Goal: Complete application form

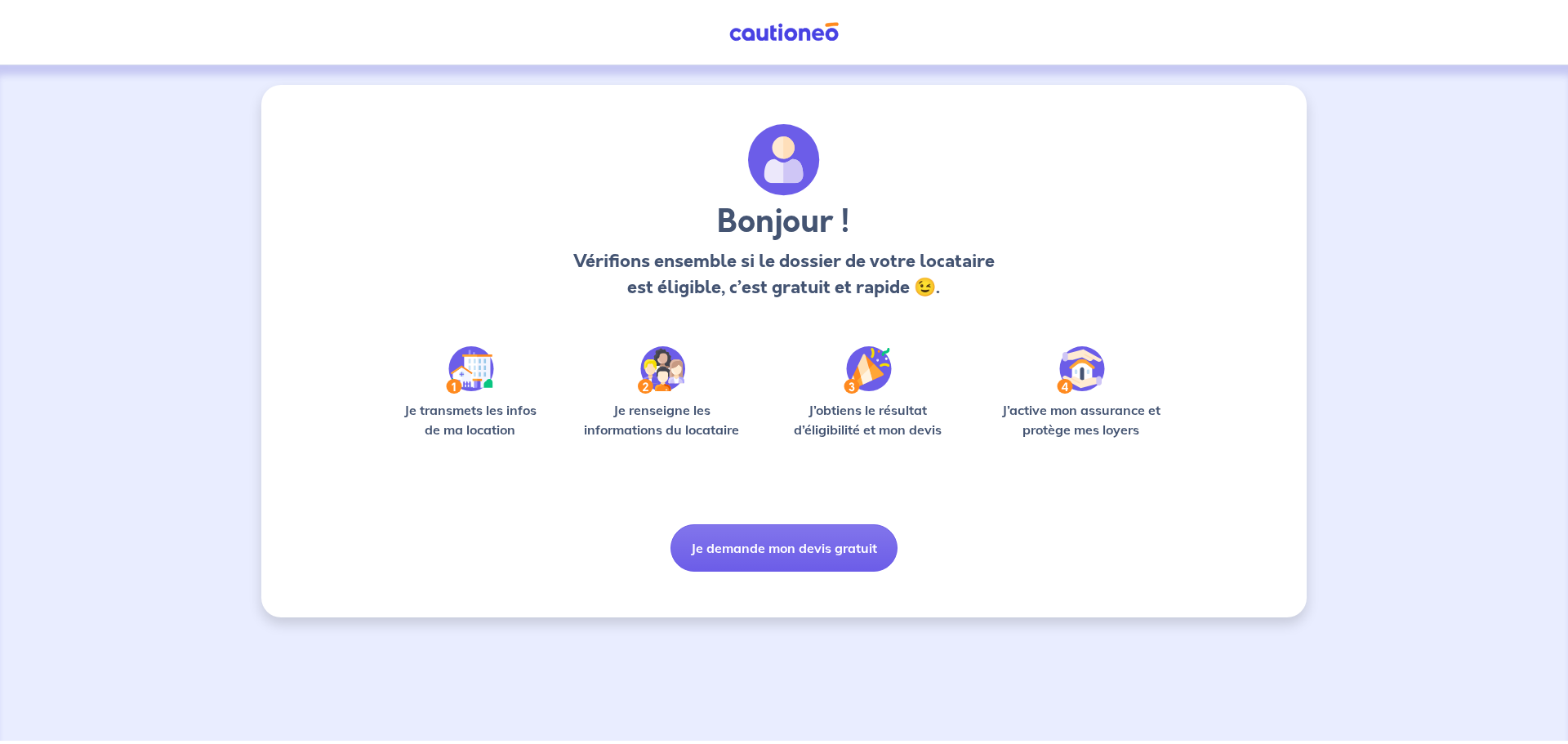
click at [759, 544] on button "Je demande mon devis gratuit" at bounding box center [784, 548] width 227 height 48
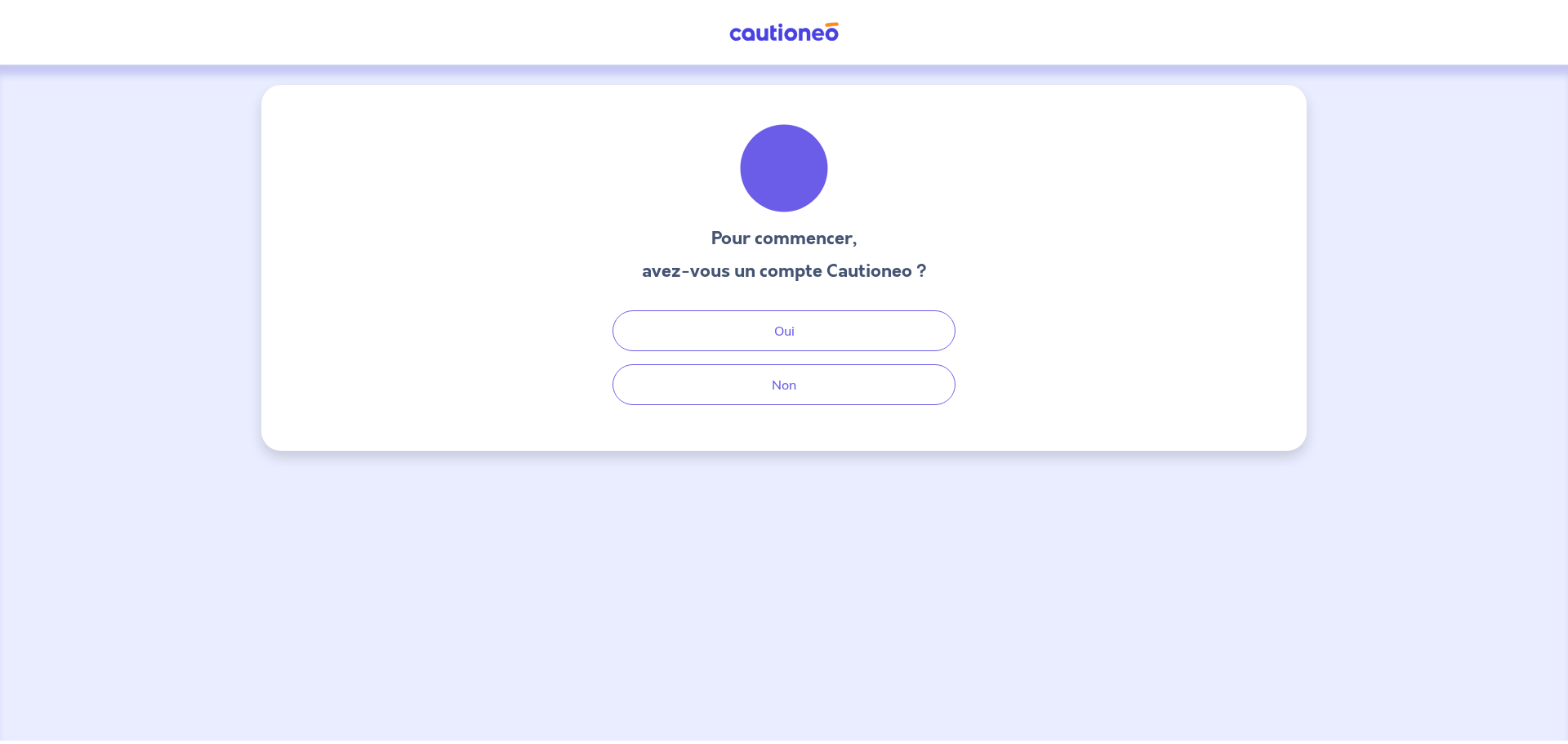
click at [785, 408] on div "Pour commencer, avez-vous un compte Cautioneo ? Oui Non" at bounding box center [784, 267] width 1045 height 366
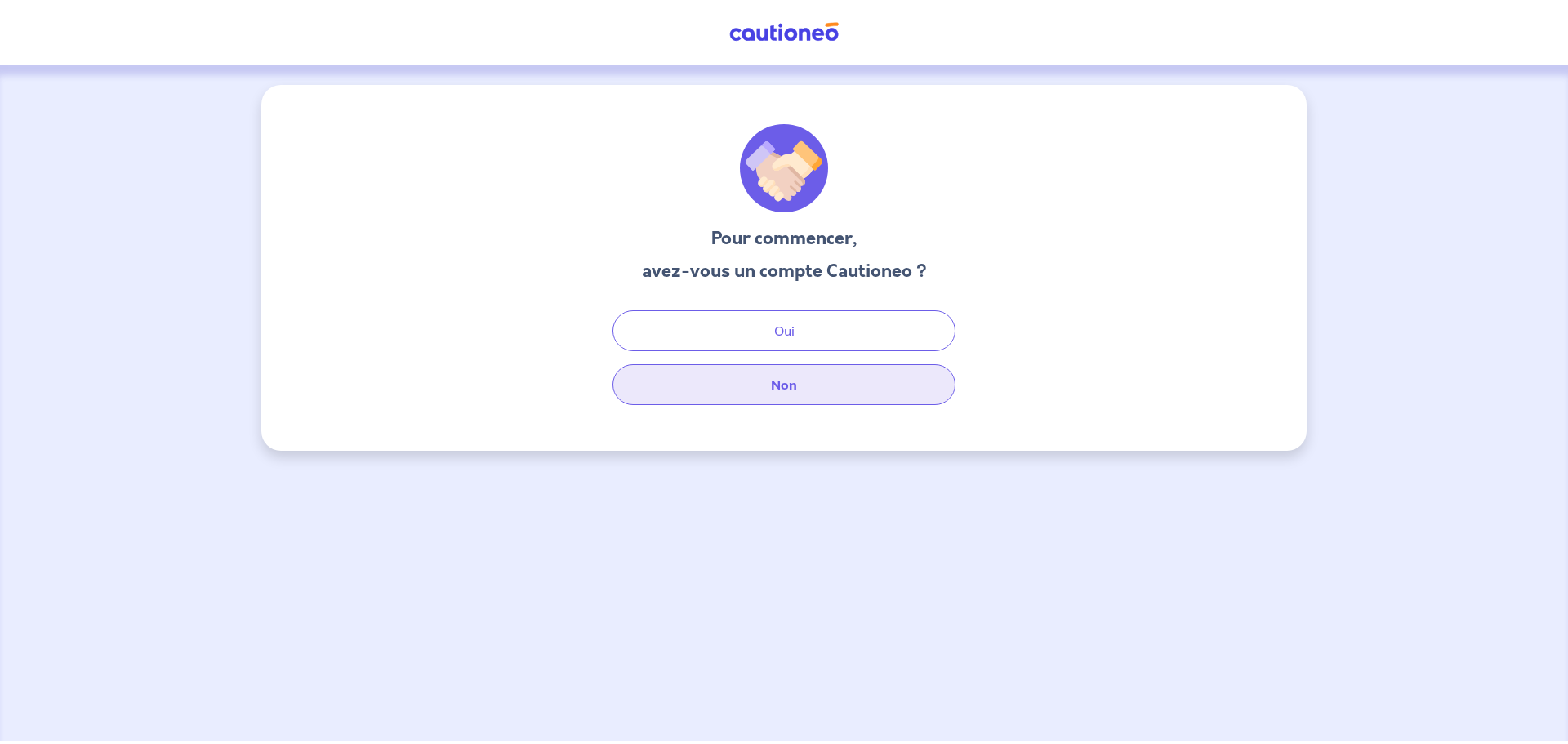
click at [781, 377] on button "Non" at bounding box center [784, 385] width 343 height 41
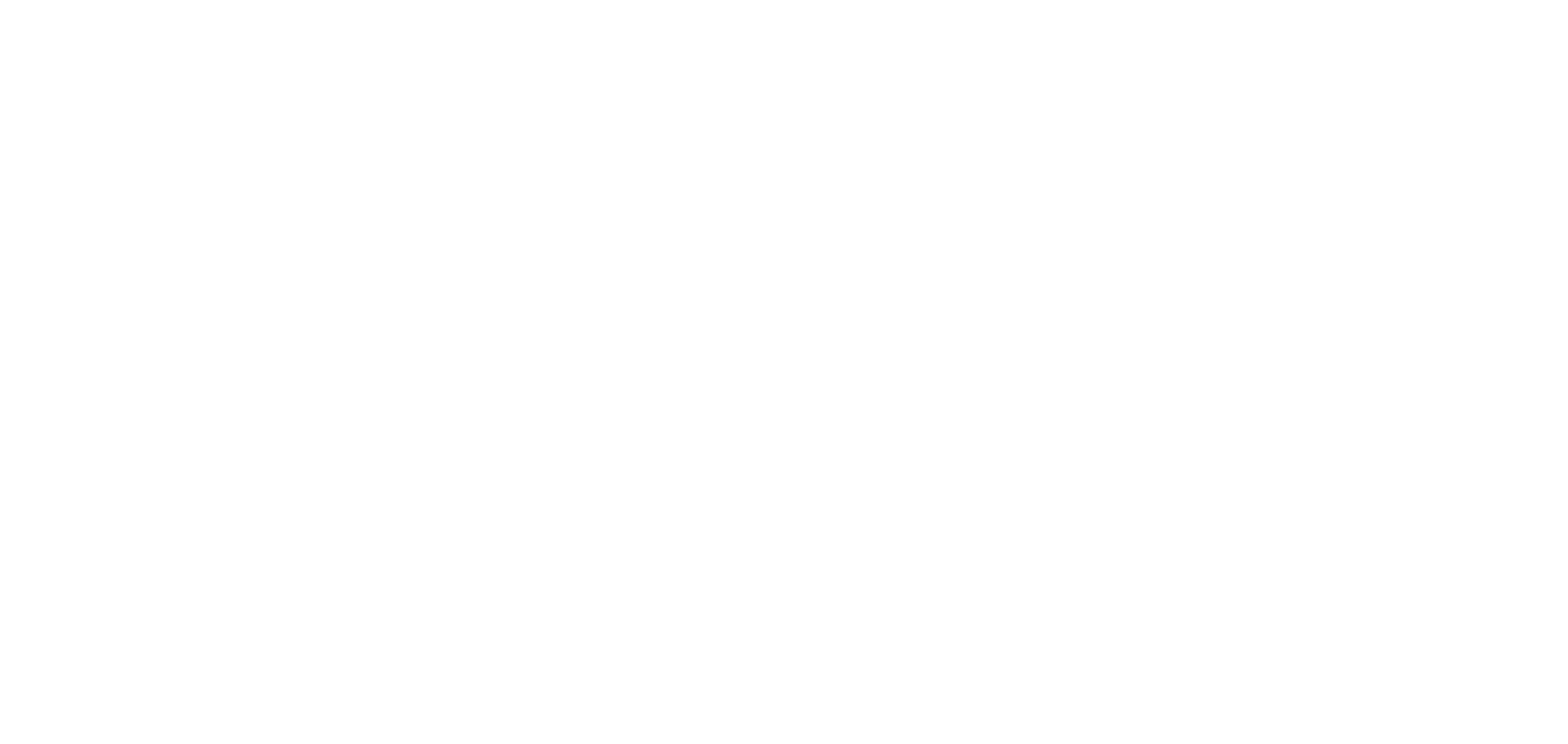
select select "FR"
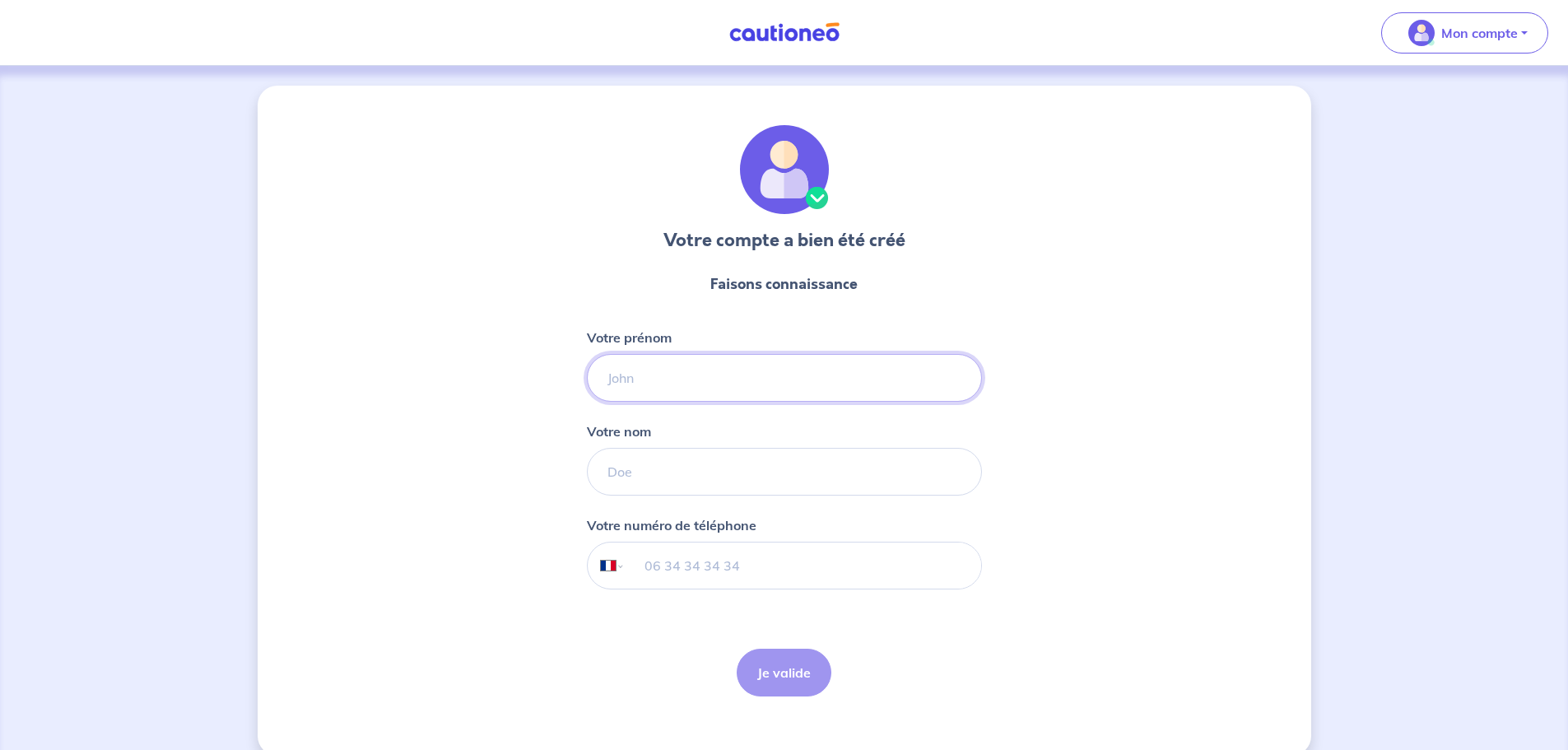
click at [741, 375] on input "Votre prénom" at bounding box center [784, 378] width 395 height 48
type input "[PERSON_NAME]"
type input "Gautronneau"
click at [685, 590] on form "Faisons connaissance Votre prénom [PERSON_NAME] nom Gautronneau Votre numéro de…" at bounding box center [784, 485] width 395 height 449
click at [669, 575] on input "tel" at bounding box center [802, 565] width 355 height 46
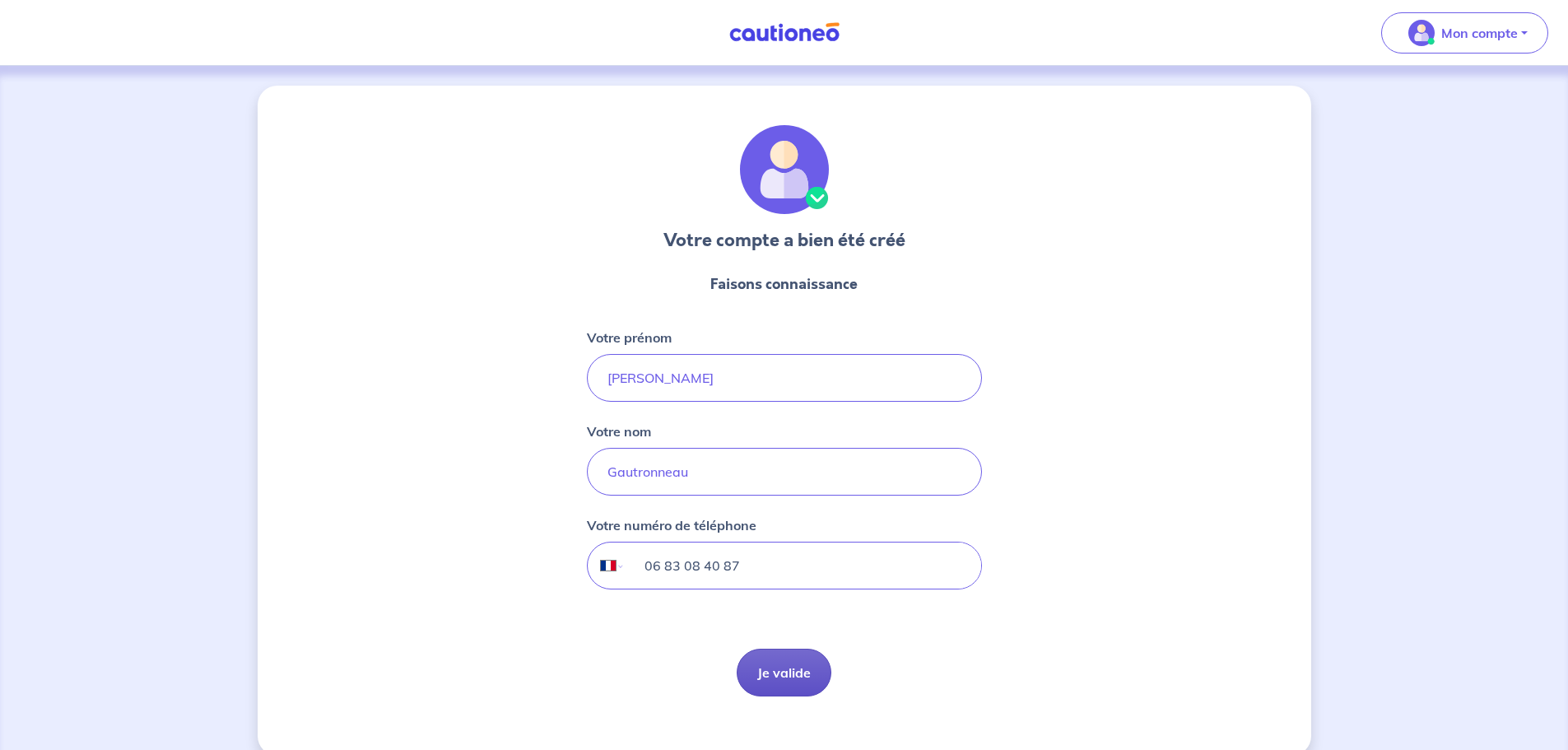
type input "06 83 08 40 87"
click at [789, 664] on button "Je valide" at bounding box center [783, 672] width 95 height 48
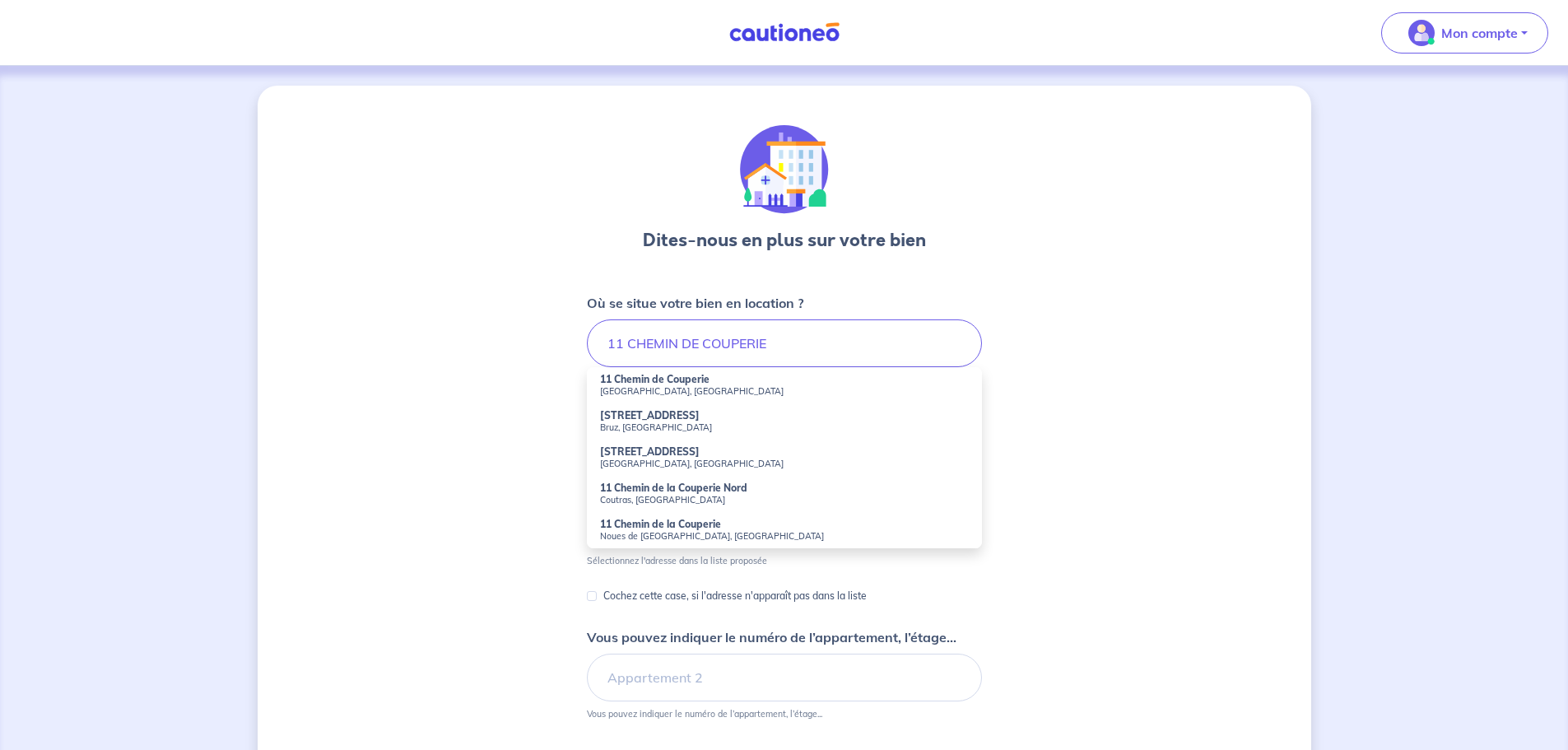
click at [685, 380] on strong "11 Chemin de Couperie" at bounding box center [655, 379] width 110 height 13
type input "[STREET_ADDRESS]"
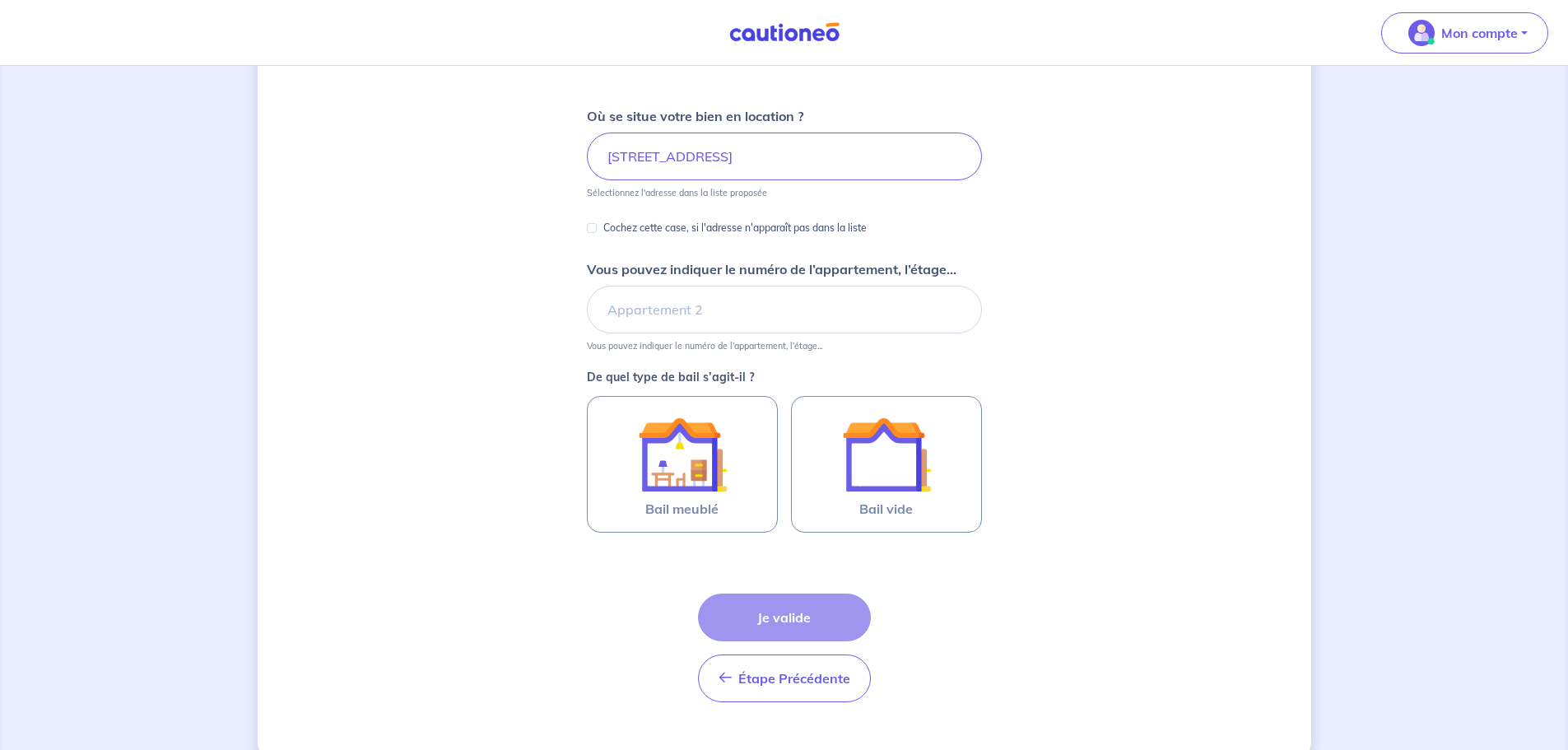
scroll to position [218, 0]
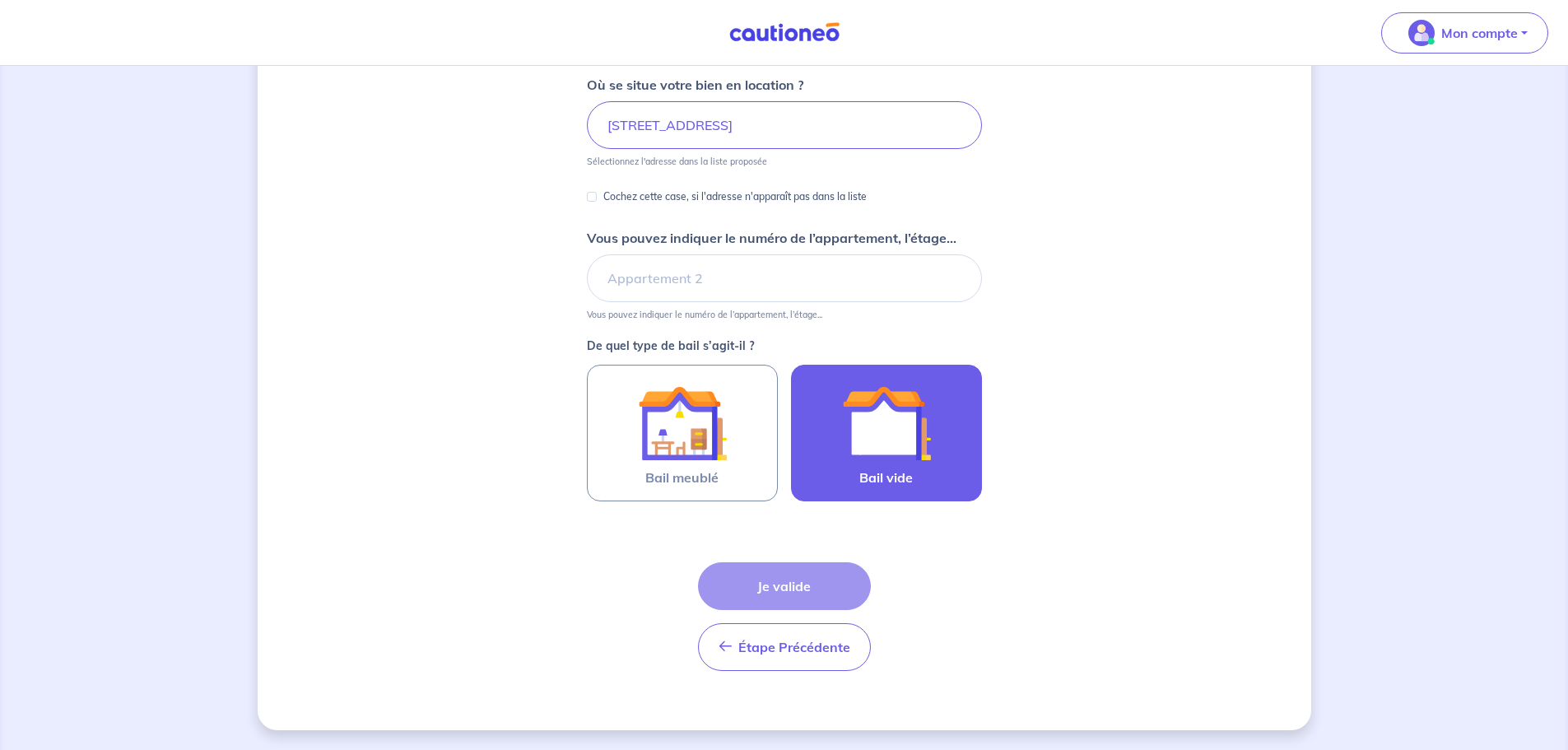
click at [865, 434] on img at bounding box center [886, 423] width 89 height 89
click at [0, 0] on input "Bail vide" at bounding box center [0, 0] width 0 height 0
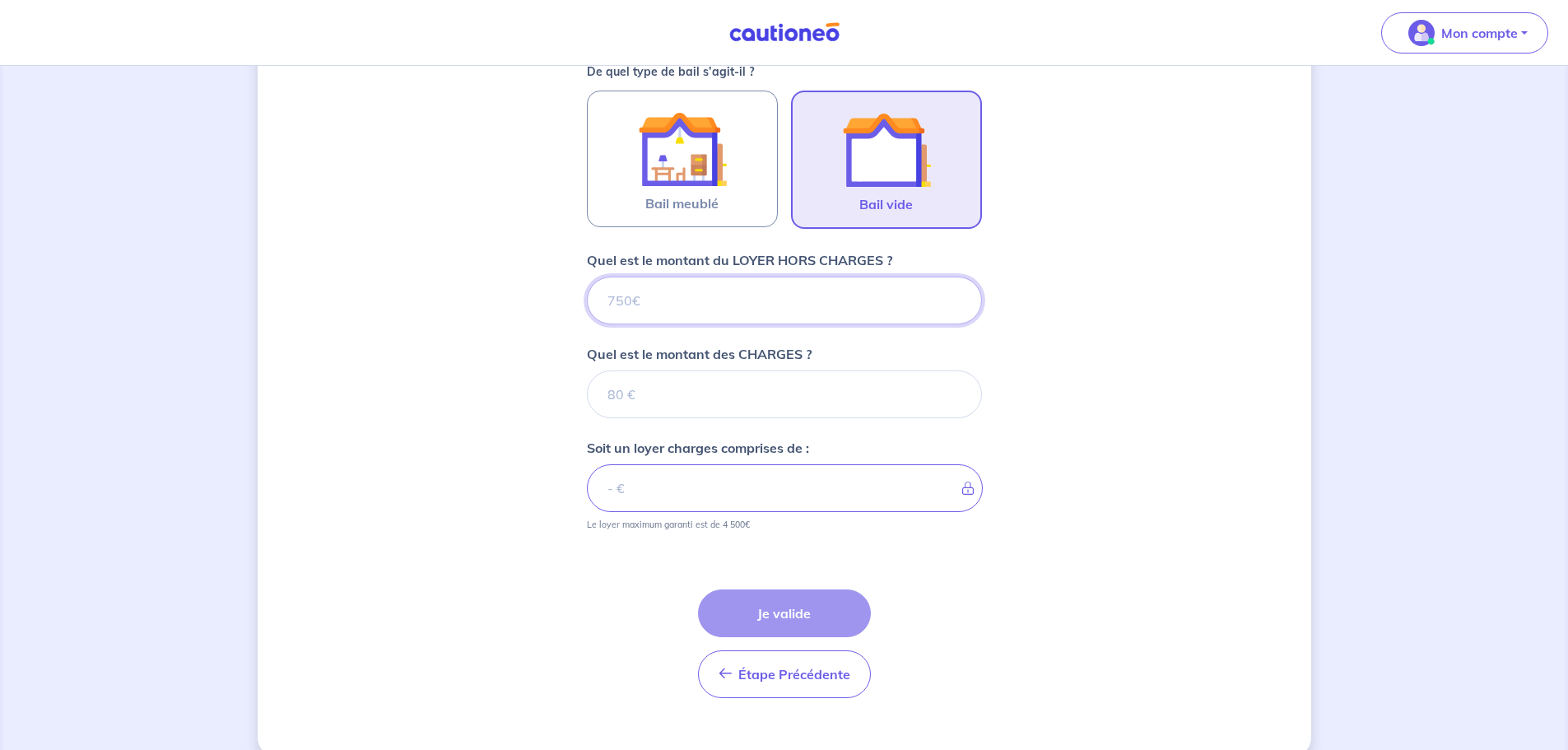
scroll to position [519, 0]
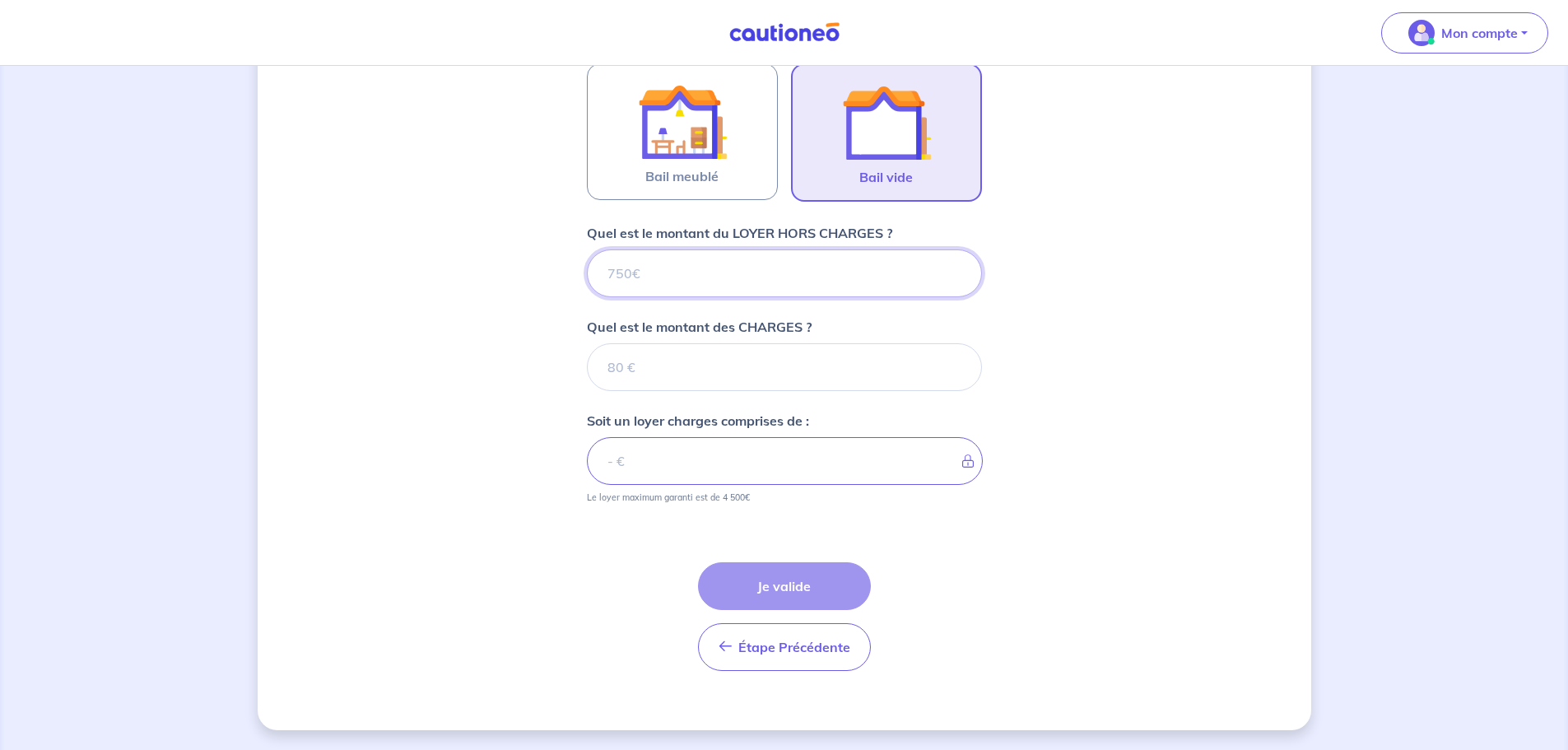
click at [749, 276] on input "Quel est le montant du LOYER HORS CHARGES ?" at bounding box center [784, 273] width 395 height 48
type input "1270"
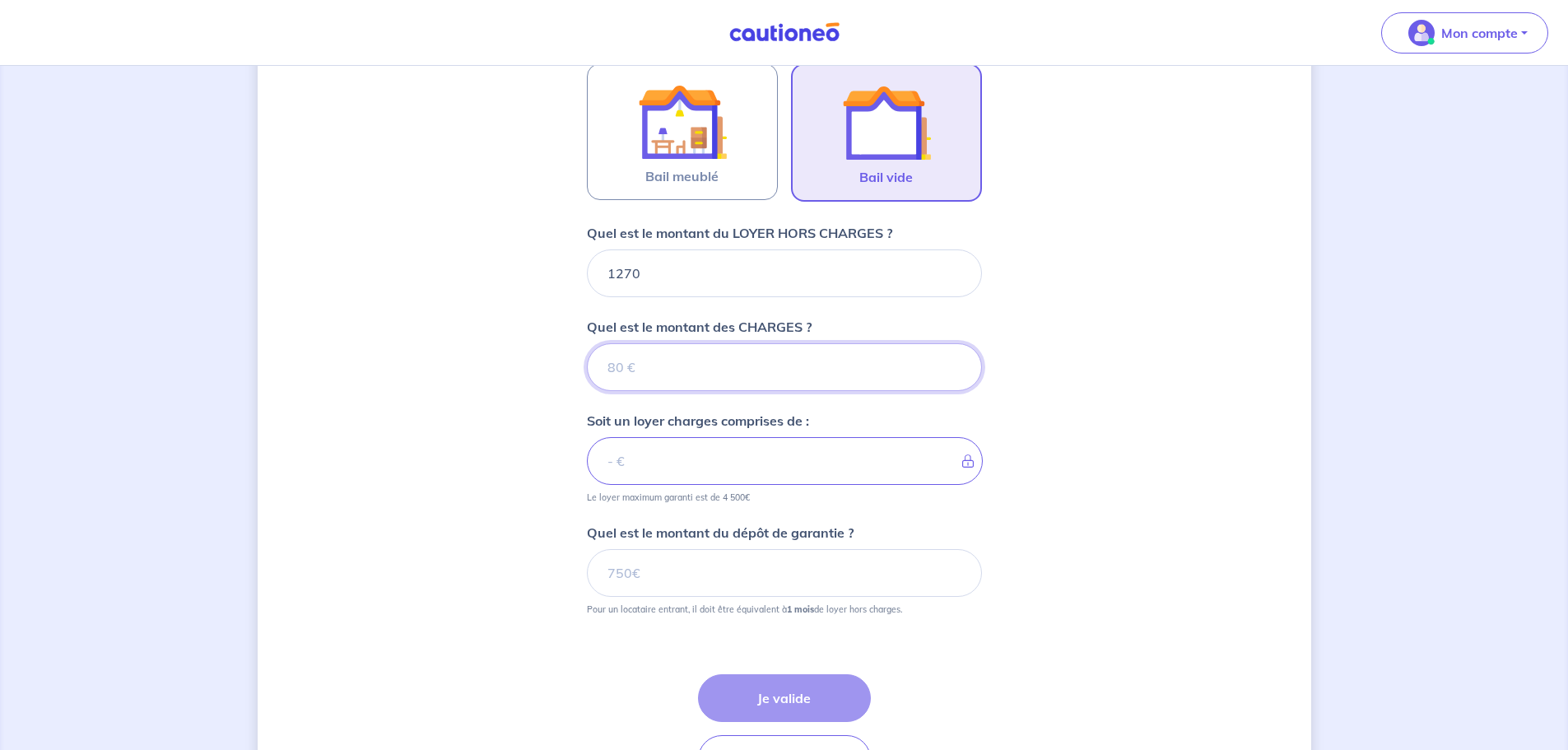
click at [723, 377] on input "Quel est le montant des CHARGES ?" at bounding box center [784, 367] width 395 height 48
click at [688, 273] on input "1270" at bounding box center [784, 273] width 395 height 48
type input "12"
type input "1250"
click at [687, 366] on input "Quel est le montant des CHARGES ?" at bounding box center [784, 367] width 395 height 48
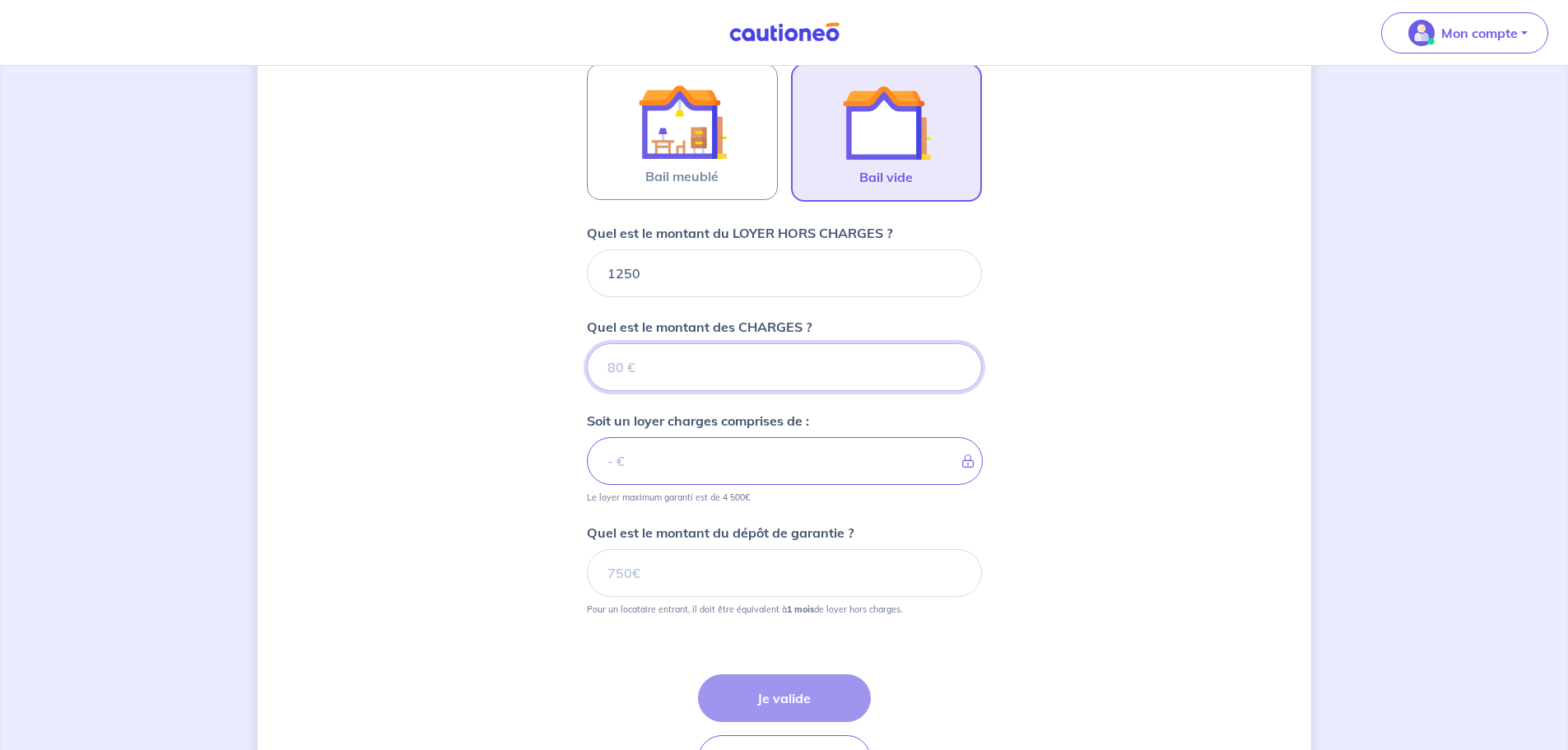
click at [687, 366] on input "Quel est le montant des CHARGES ?" at bounding box center [784, 367] width 395 height 48
click at [681, 275] on input "1250" at bounding box center [784, 273] width 395 height 48
type input "12"
type input "1270"
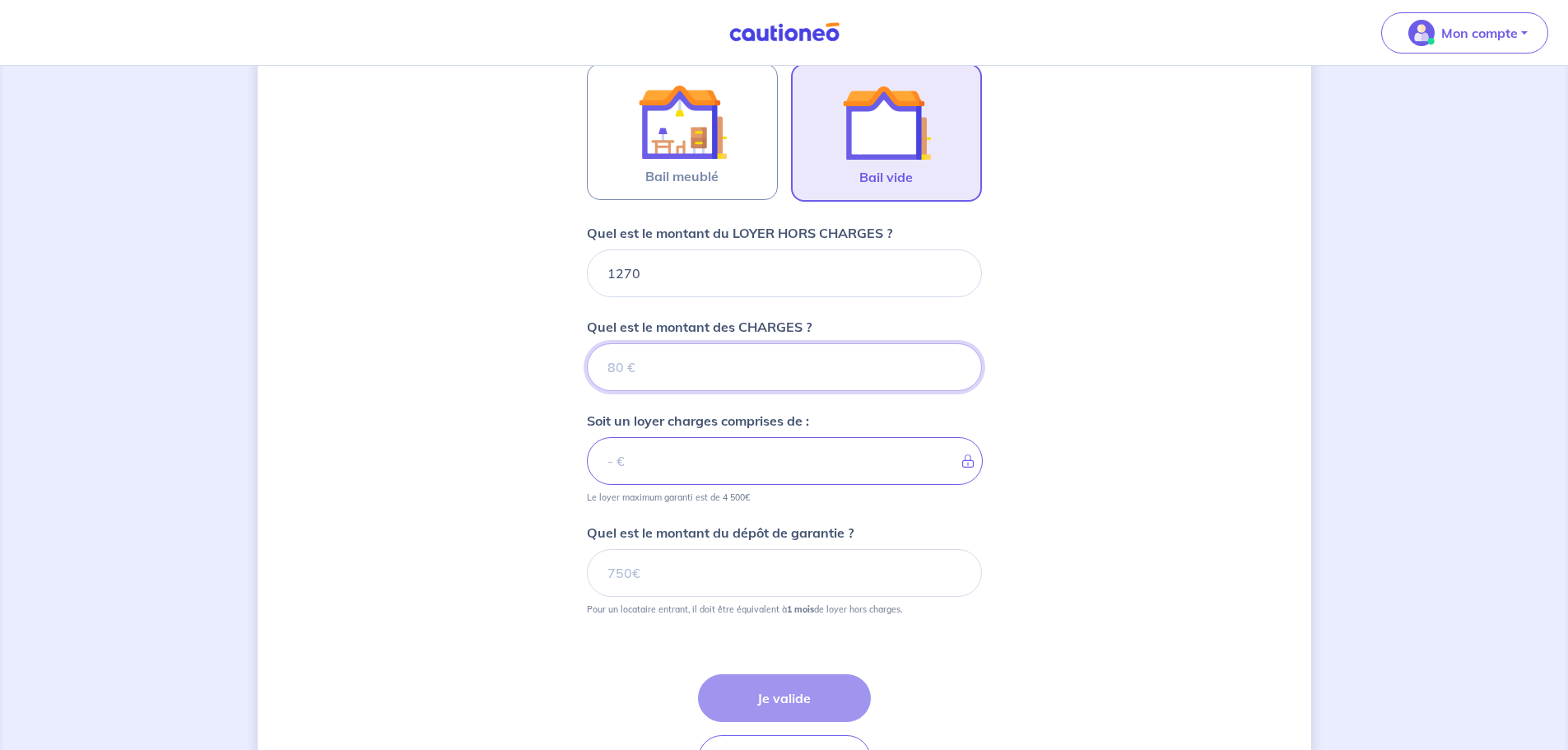
click at [662, 375] on input "Quel est le montant des CHARGES ?" at bounding box center [784, 367] width 395 height 48
type input "0"
type input "1270"
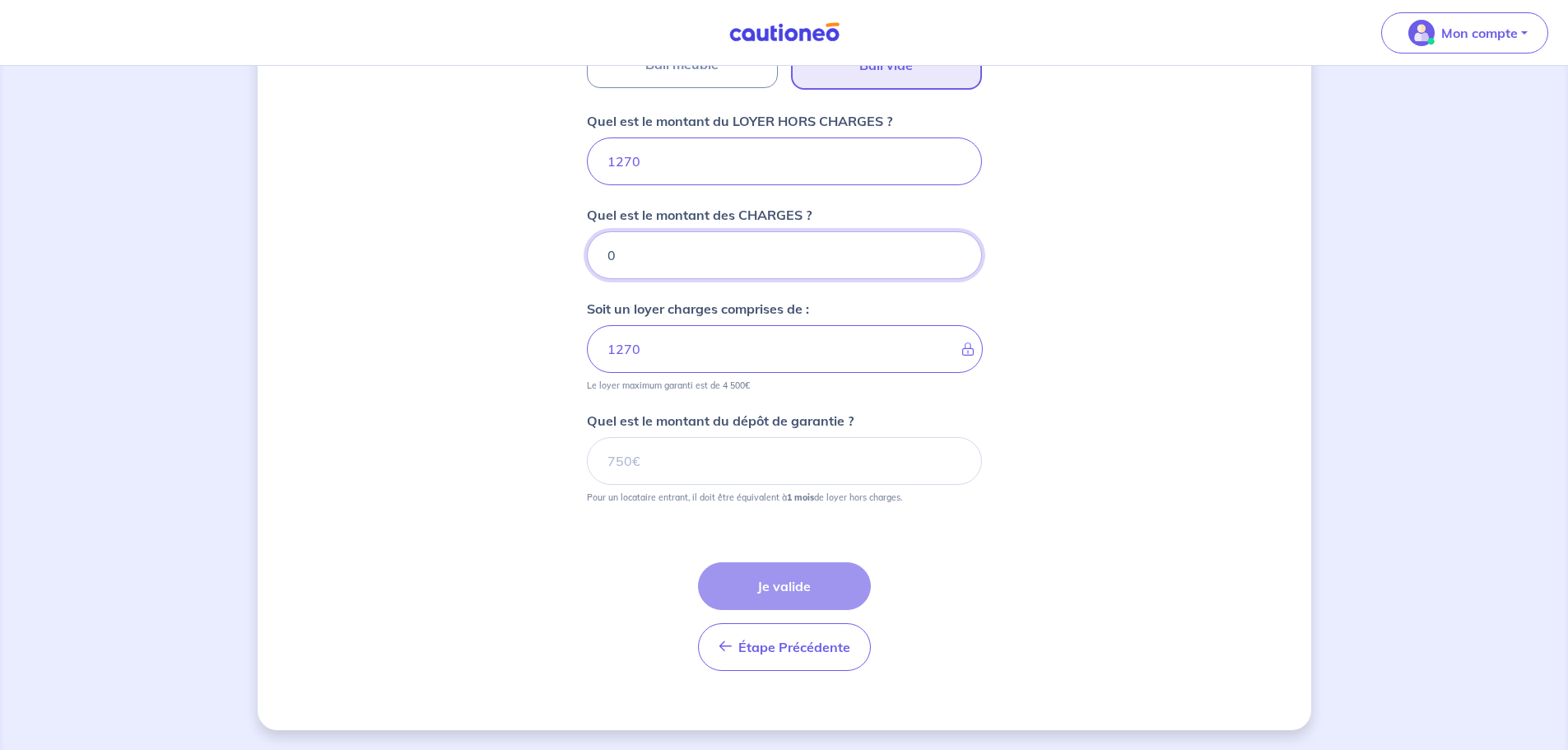
type input "0"
click at [669, 433] on div "Quel est le montant du dépôt de garantie ? Pour un locataire entrant, il doit ê…" at bounding box center [784, 457] width 395 height 92
click at [667, 470] on input "Quel est le montant du dépôt de garantie ?" at bounding box center [784, 460] width 395 height 48
type input "1270"
click at [698, 169] on input "1270" at bounding box center [784, 161] width 395 height 48
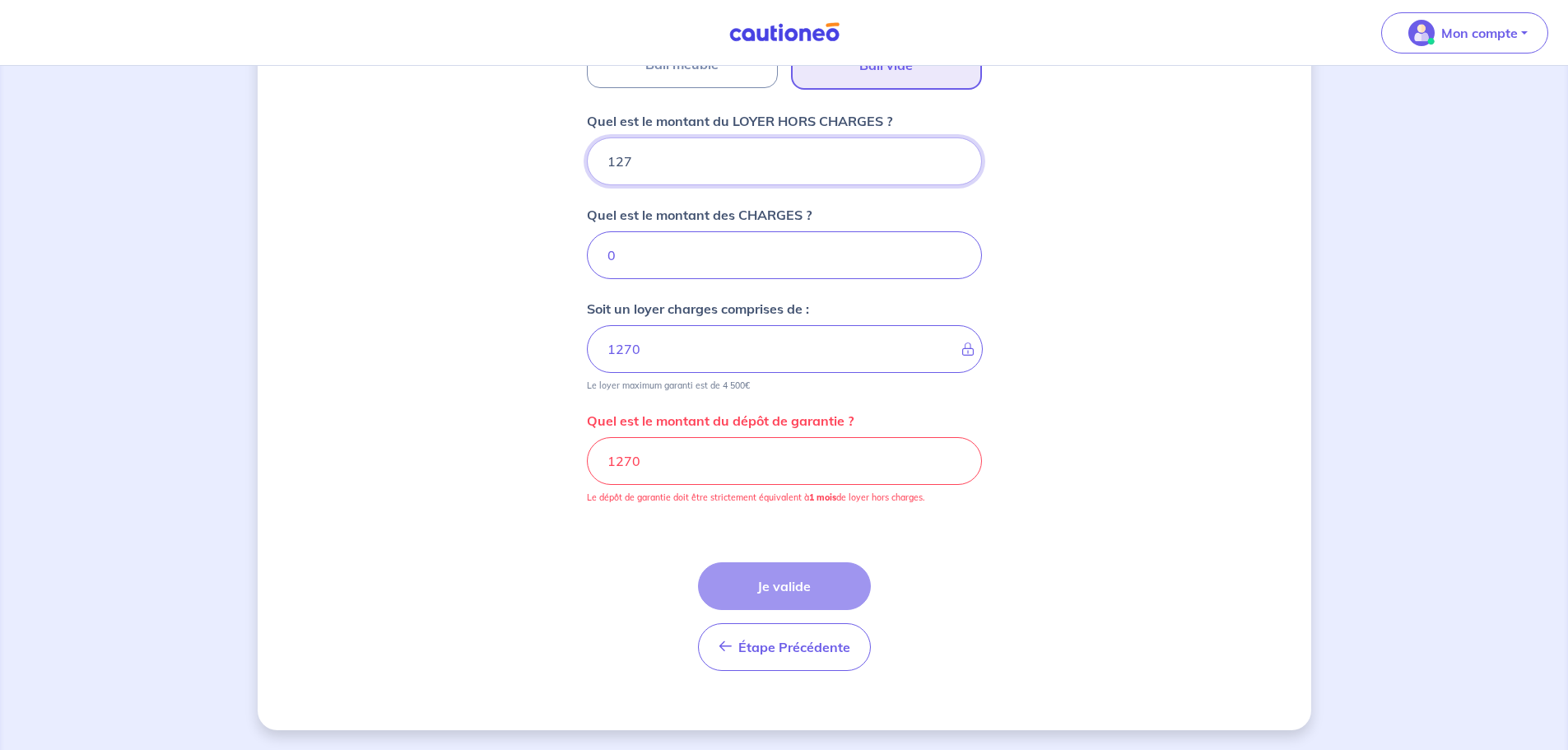
type input "12"
type input "1250"
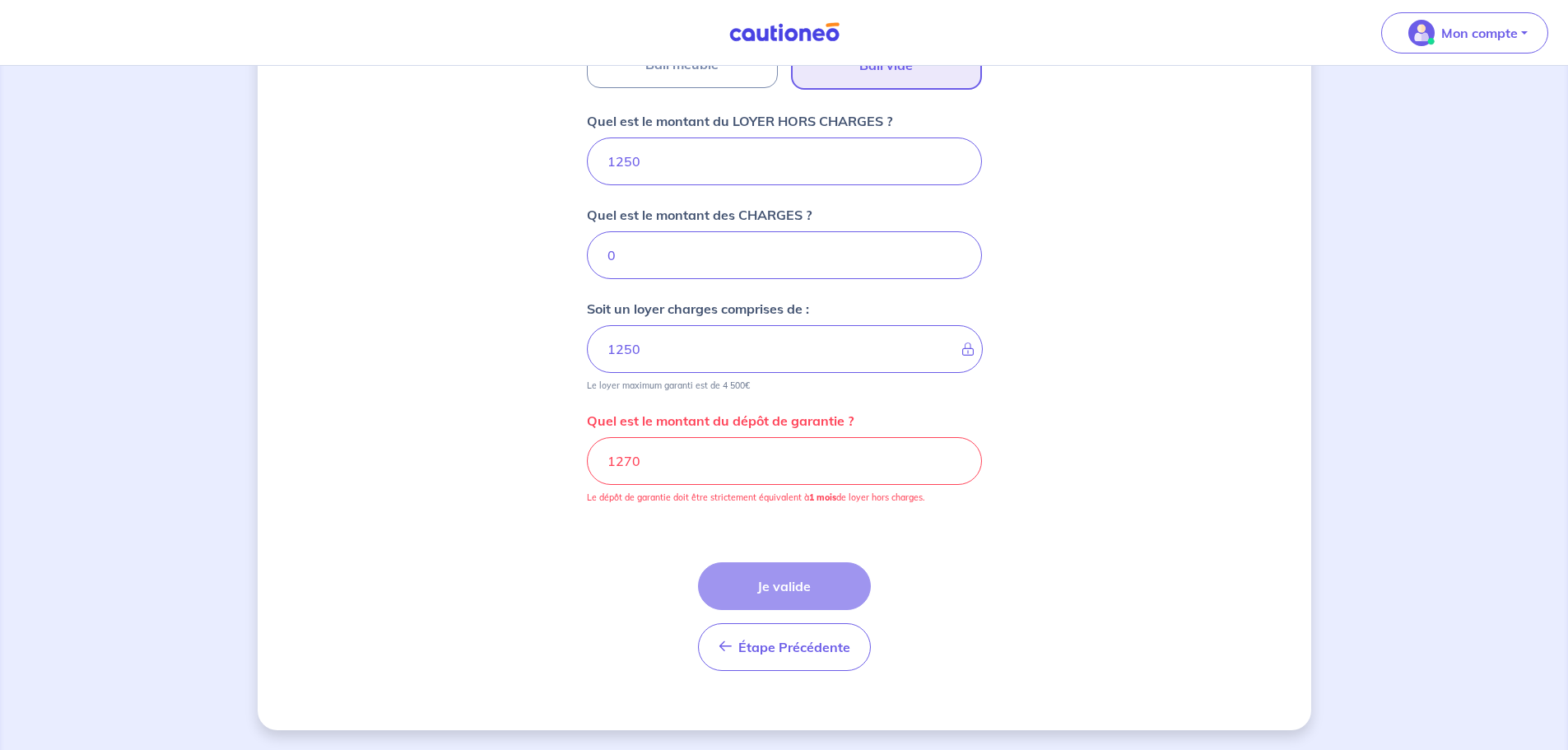
click at [1077, 303] on div "Dites-nous en plus sur votre bien Où se situe votre bien en location ? [STREET_…" at bounding box center [784, 92] width 1053 height 1276
click at [743, 457] on input "1270" at bounding box center [784, 460] width 395 height 48
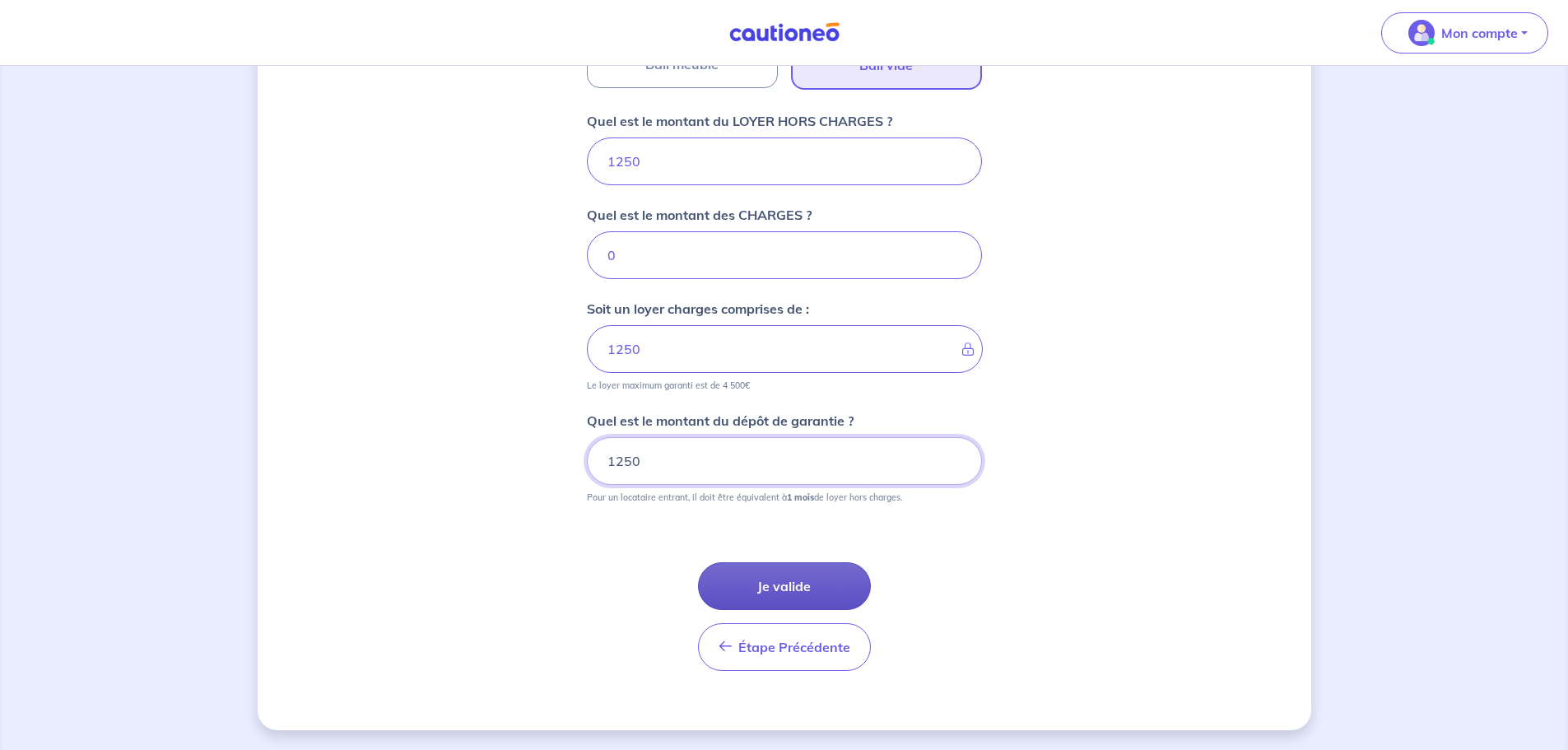
type input "1250"
click at [765, 582] on button "Je valide" at bounding box center [784, 586] width 173 height 48
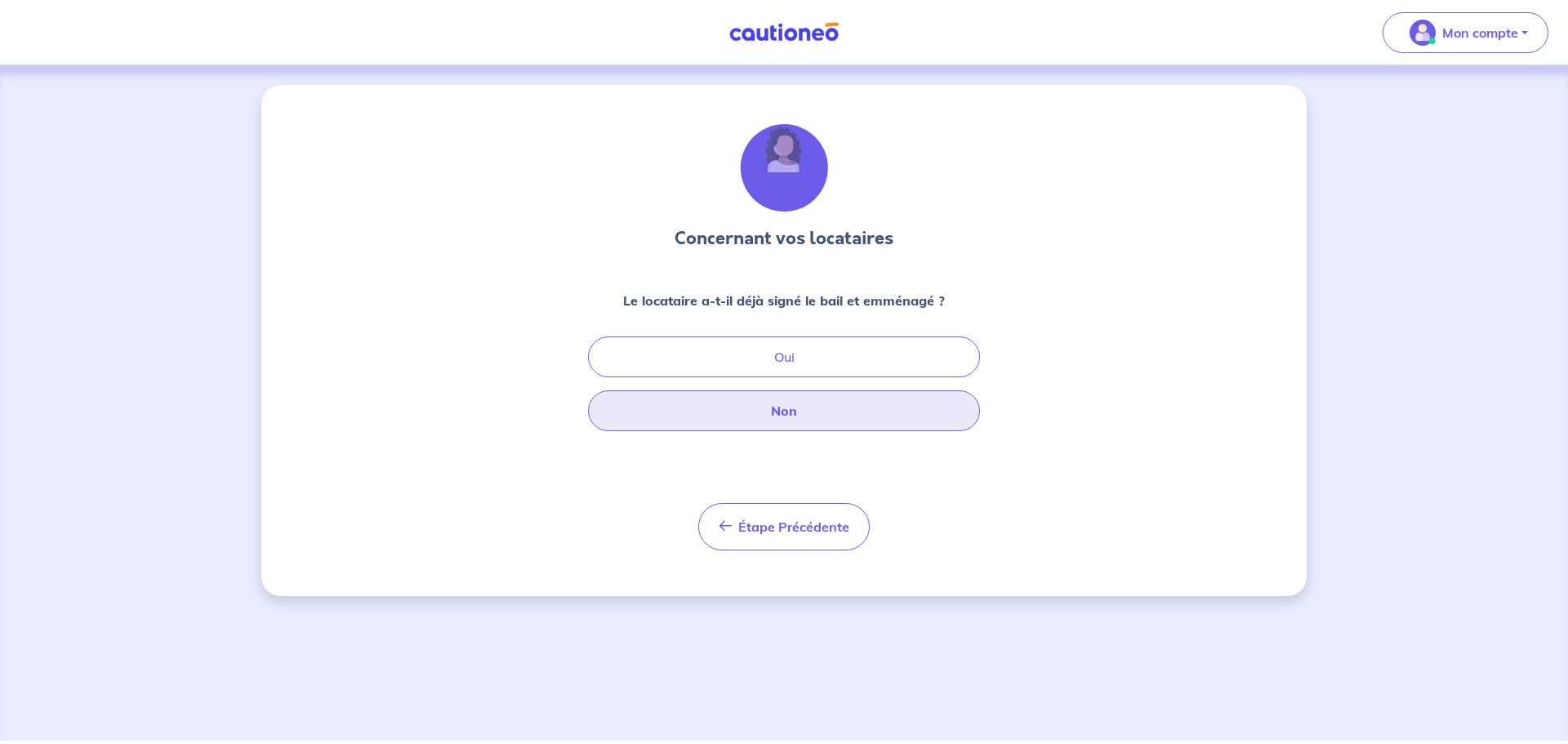
click at [795, 408] on button "Non" at bounding box center [784, 411] width 392 height 41
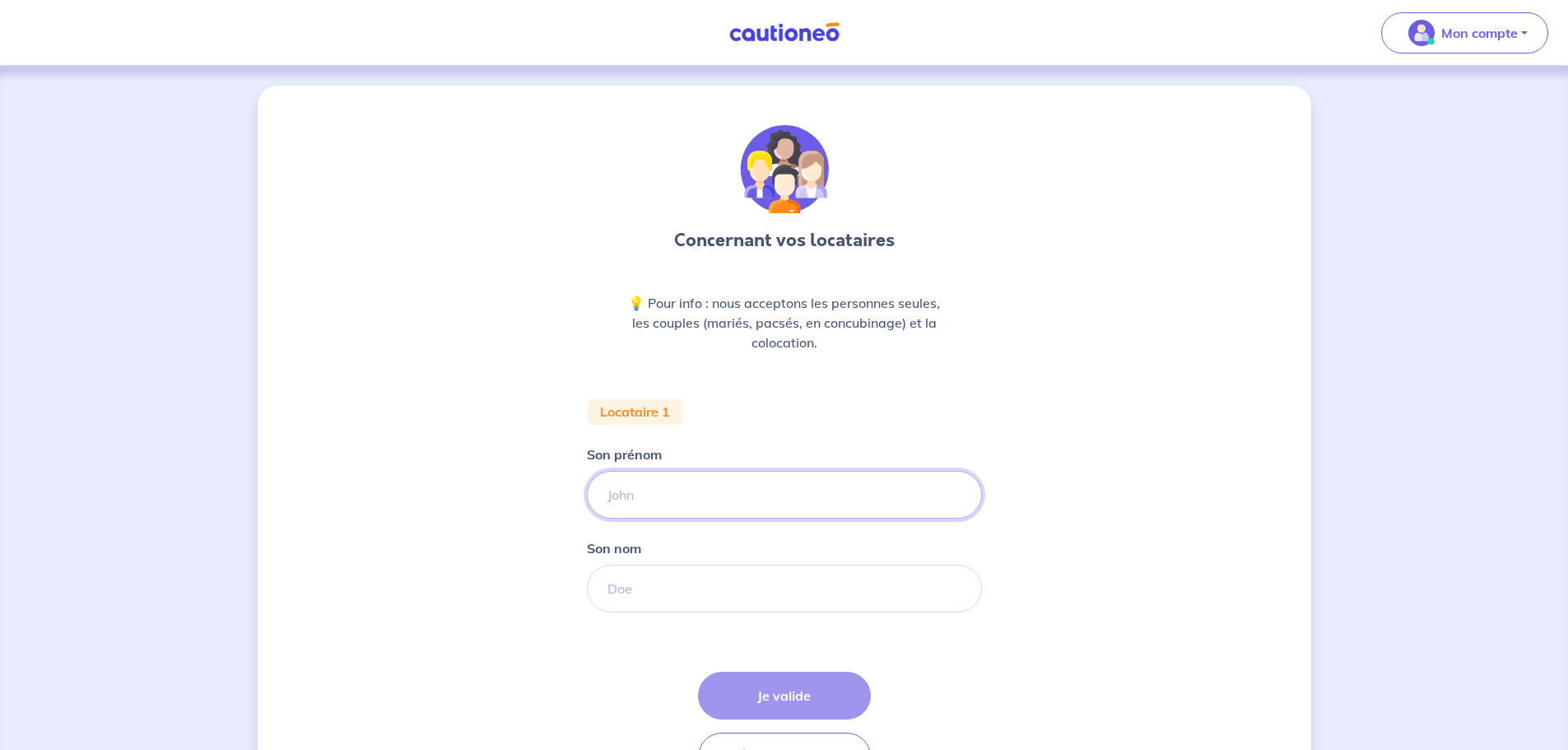
click at [755, 493] on input "Son prénom" at bounding box center [784, 494] width 395 height 48
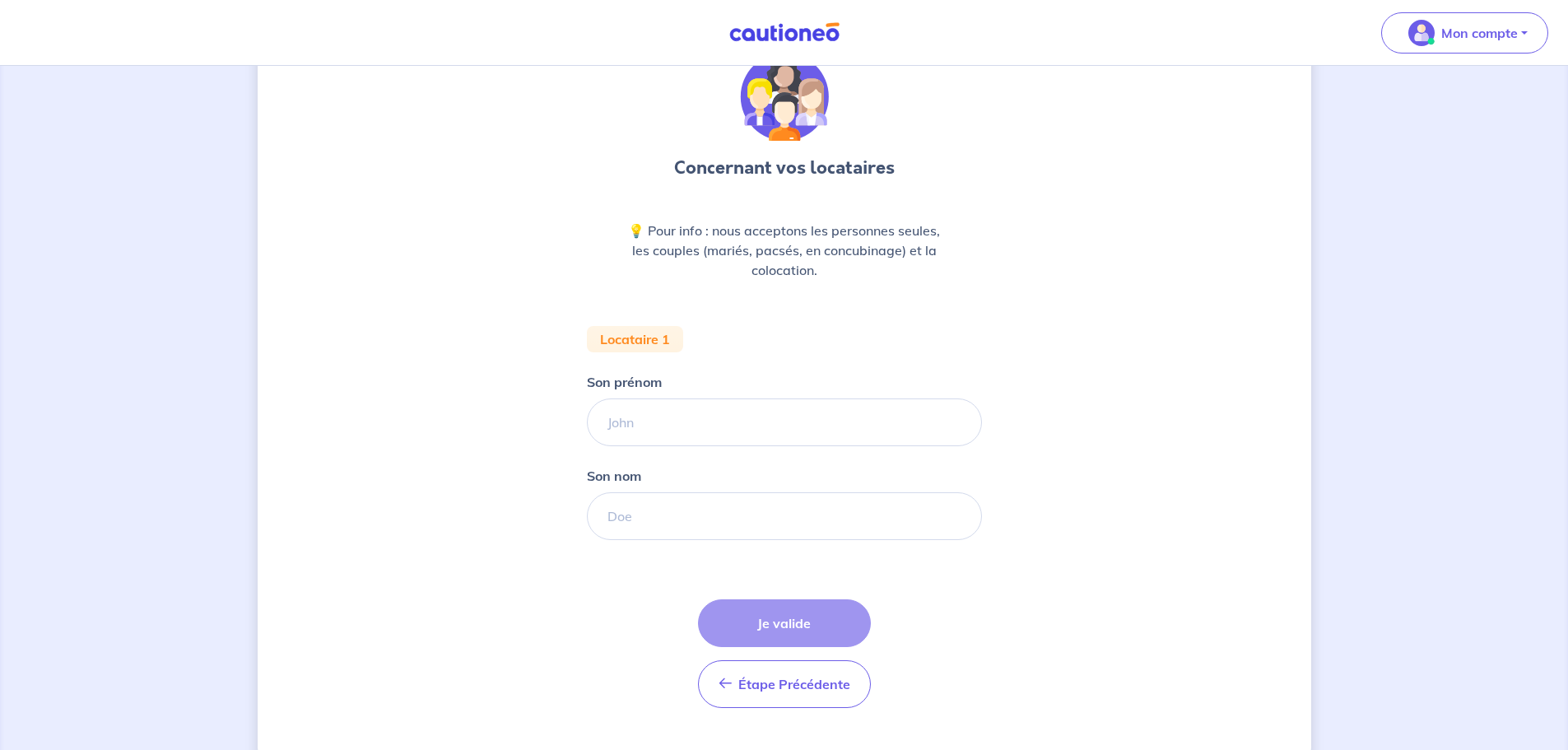
scroll to position [110, 0]
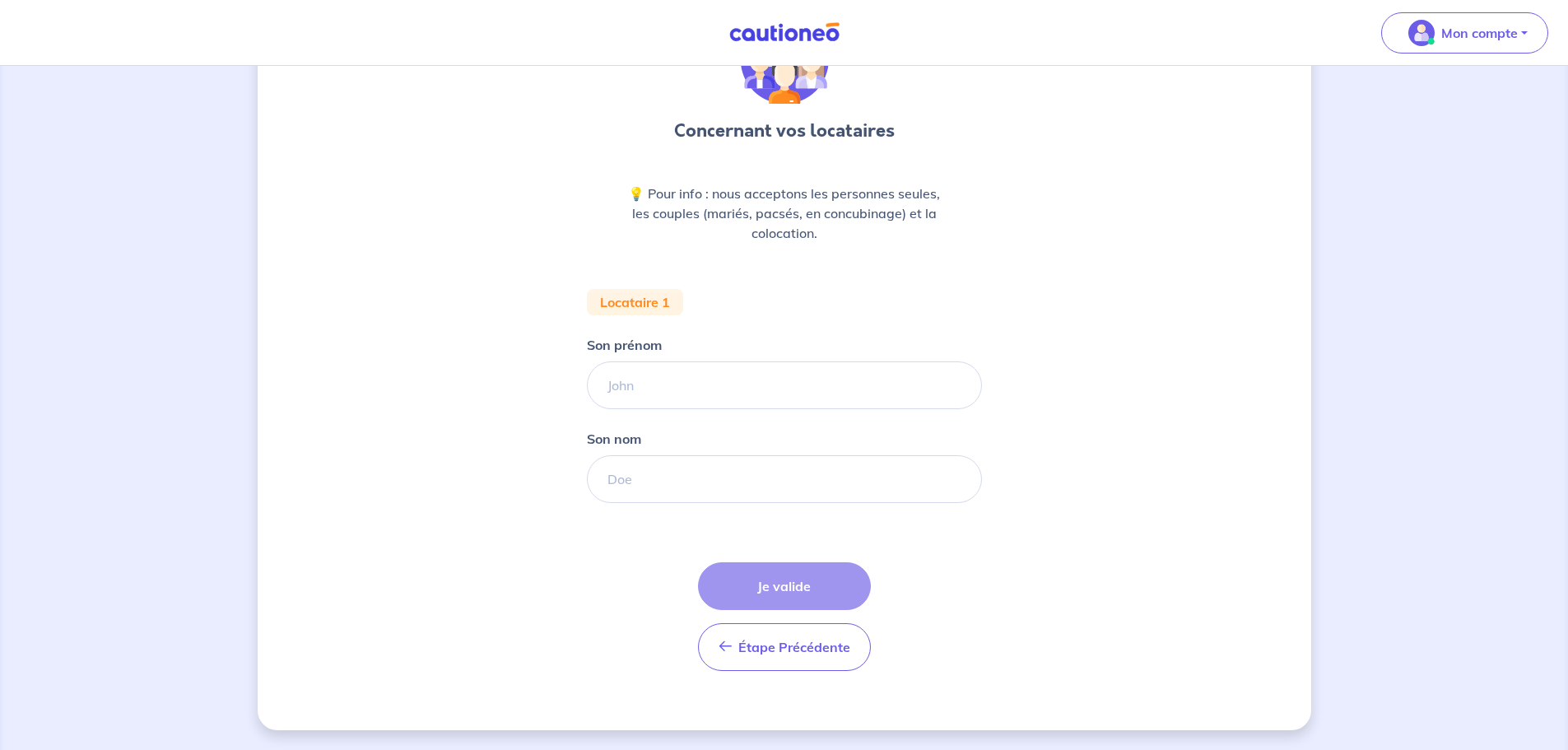
click at [792, 680] on form "Locataire 1 Son prénom [PERSON_NAME] nom Étape Précédente Précédent Je valide J…" at bounding box center [784, 487] width 395 height 396
click at [785, 661] on button "Étape Précédente Précédent" at bounding box center [784, 646] width 173 height 48
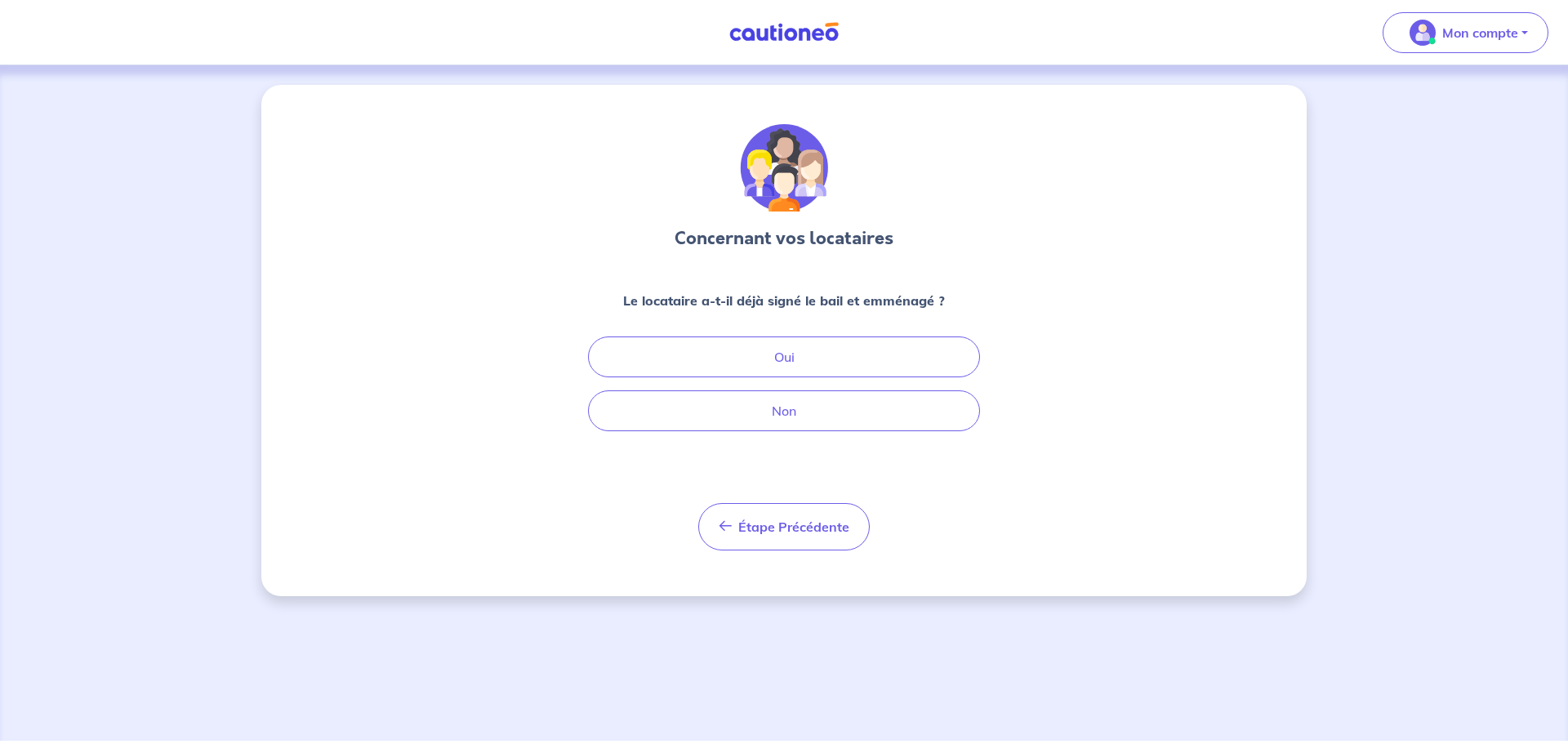
click at [779, 656] on div "Concernant vos locataires Le locataire a-t-il déjà signé le bail et emménagé ? …" at bounding box center [784, 402] width 1568 height 675
click at [761, 499] on div "Concernant vos locataires Le locataire a-t-il déjà signé le bail et emménagé ? …" at bounding box center [784, 337] width 392 height 426
